Goal: Entertainment & Leisure: Consume media (video, audio)

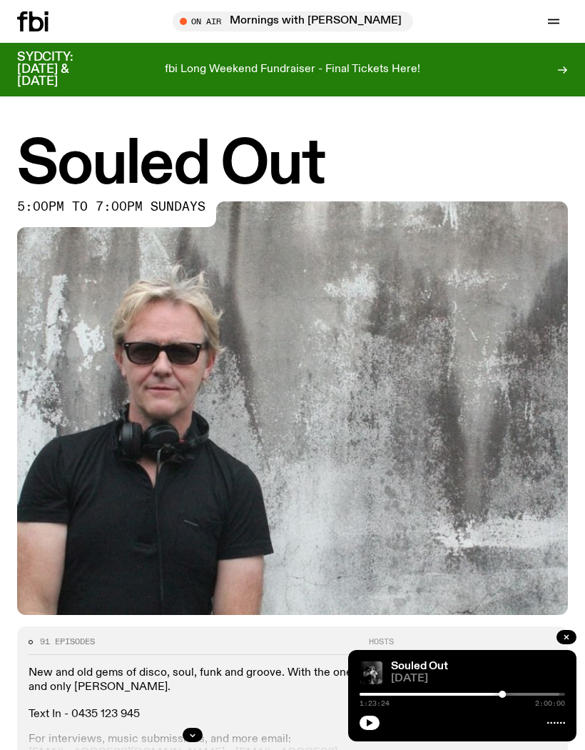
scroll to position [403, 0]
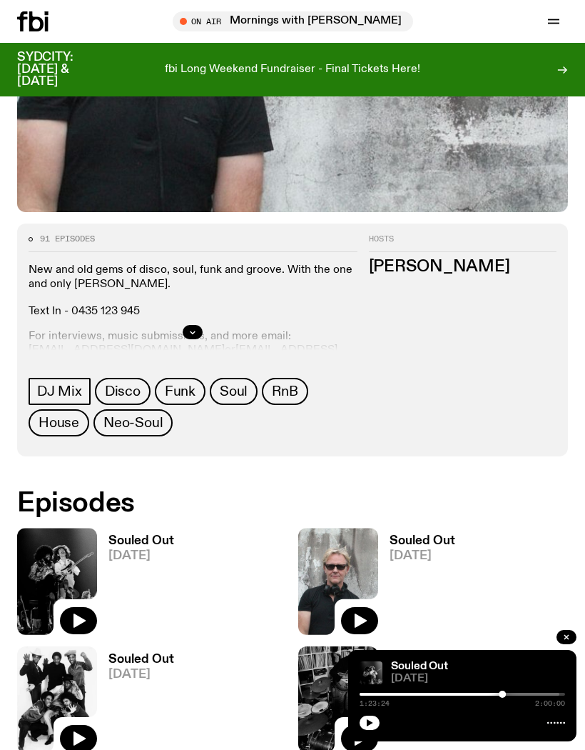
click at [375, 724] on button "button" at bounding box center [370, 722] width 20 height 14
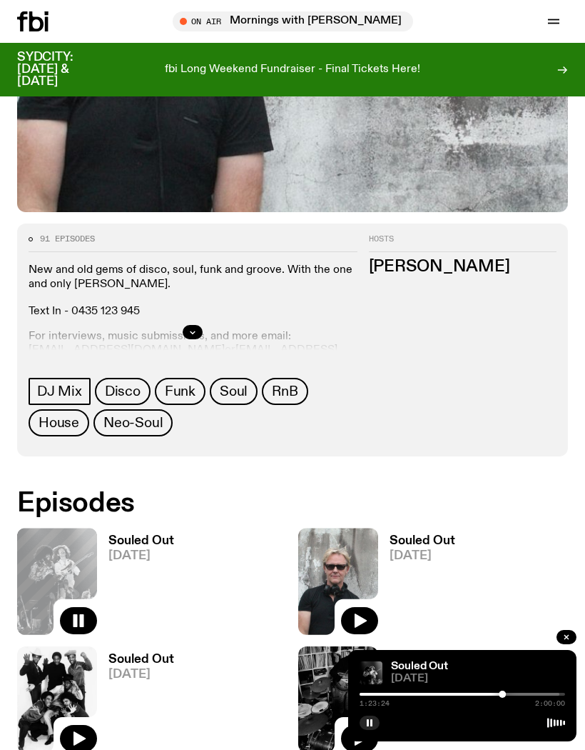
click at [480, 695] on div at bounding box center [400, 693] width 206 height 3
click at [377, 724] on button "button" at bounding box center [370, 722] width 20 height 14
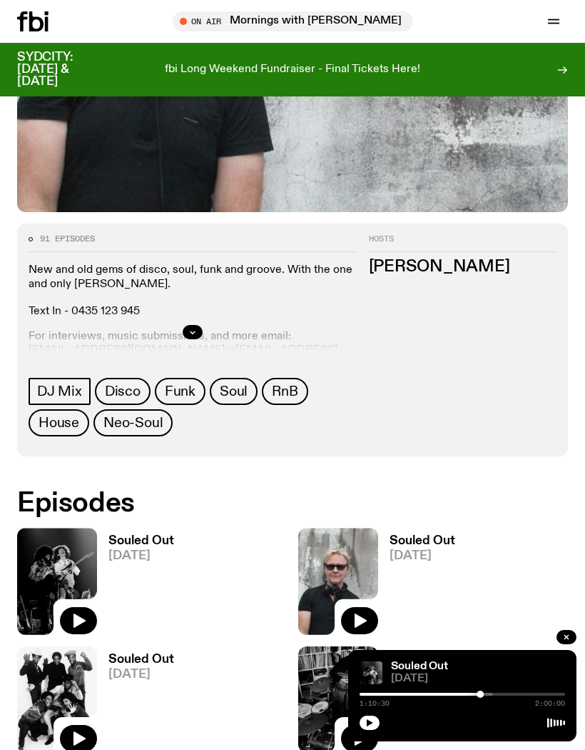
click at [89, 621] on button "button" at bounding box center [78, 620] width 37 height 27
click at [90, 622] on button "button" at bounding box center [78, 620] width 37 height 27
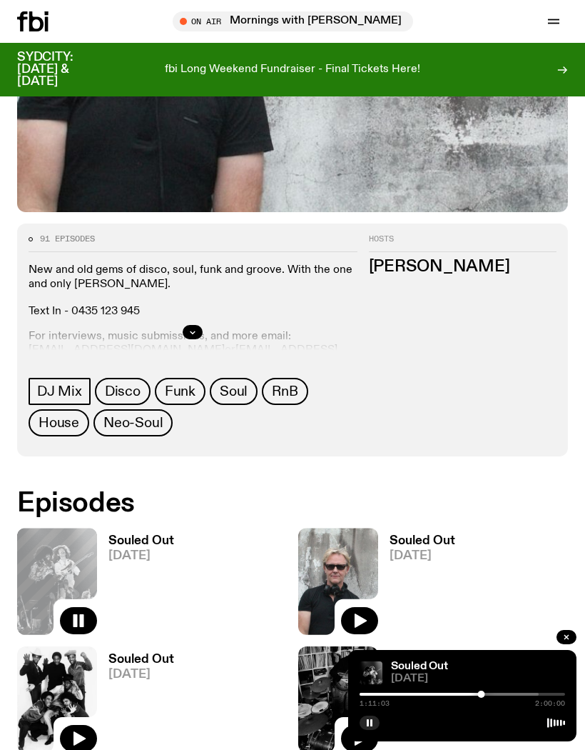
click at [377, 725] on button "button" at bounding box center [370, 722] width 20 height 14
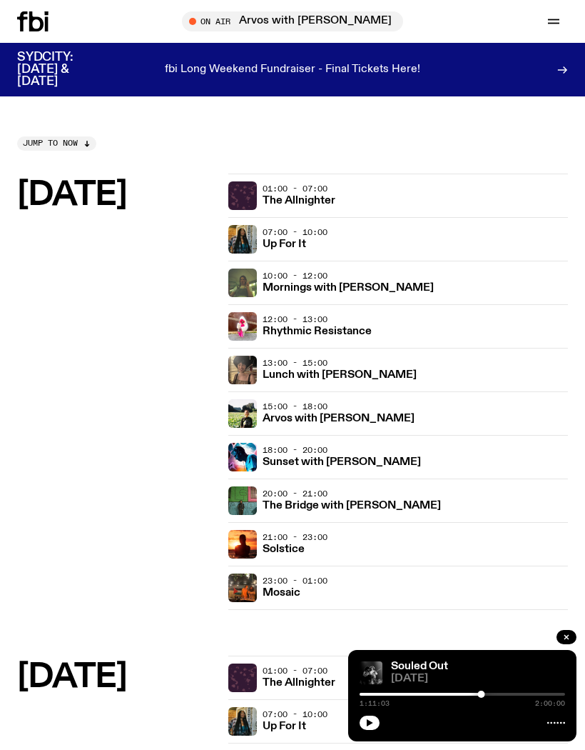
click at [328, 457] on h3 "Sunset with Simon Caldwell" at bounding box center [342, 462] width 158 height 11
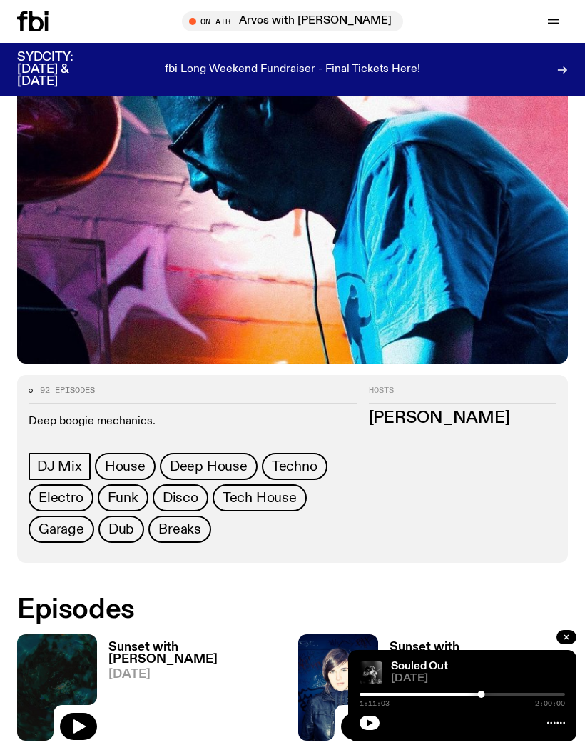
scroll to position [370, 0]
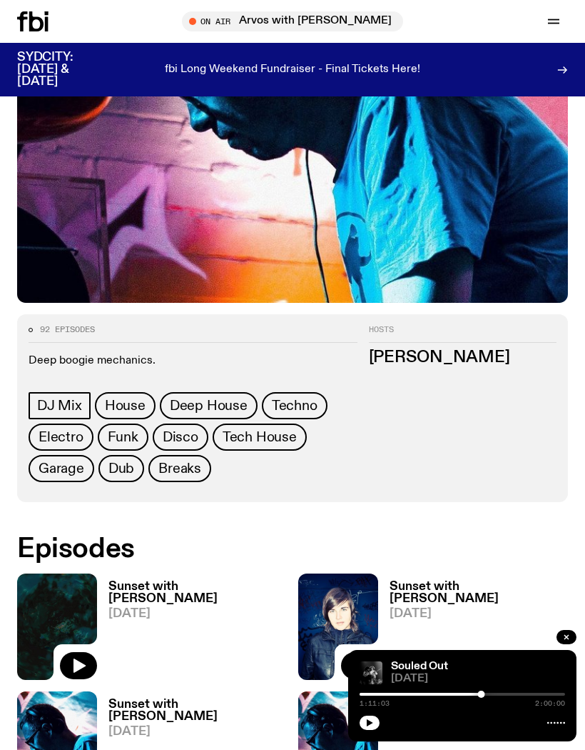
click at [88, 668] on button "button" at bounding box center [78, 665] width 37 height 27
